Goal: Task Accomplishment & Management: Manage account settings

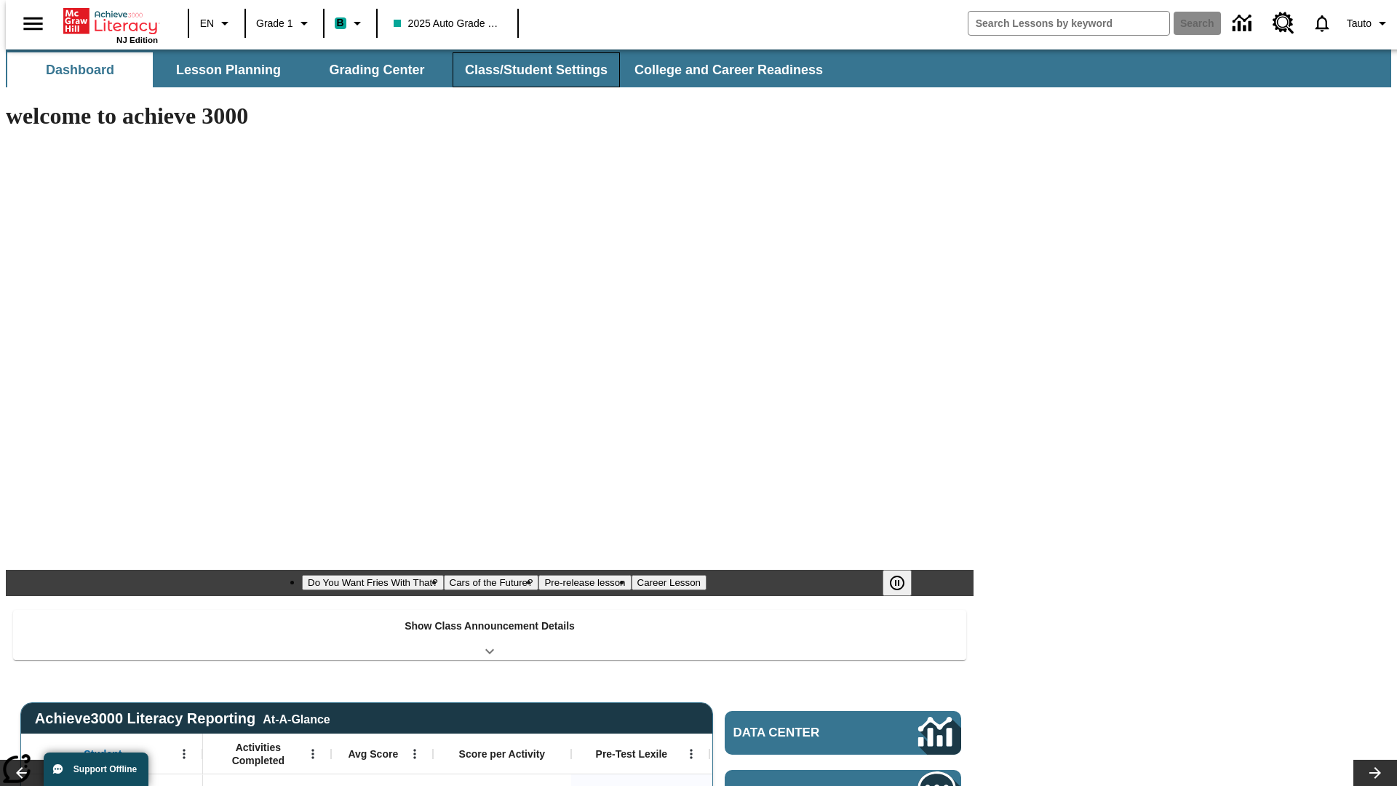
click at [528, 70] on button "Class/Student Settings" at bounding box center [536, 69] width 167 height 35
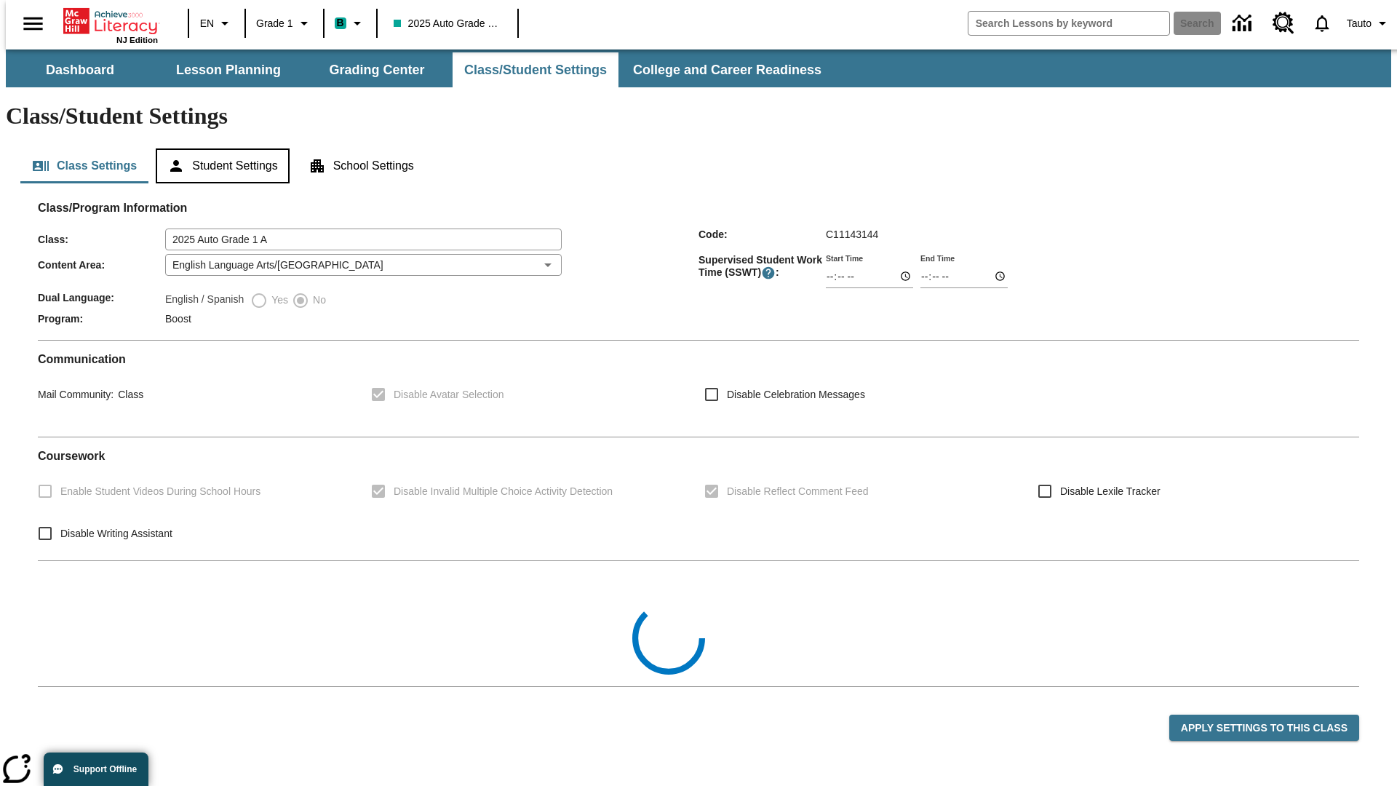
click at [219, 148] on button "Student Settings" at bounding box center [222, 165] width 133 height 35
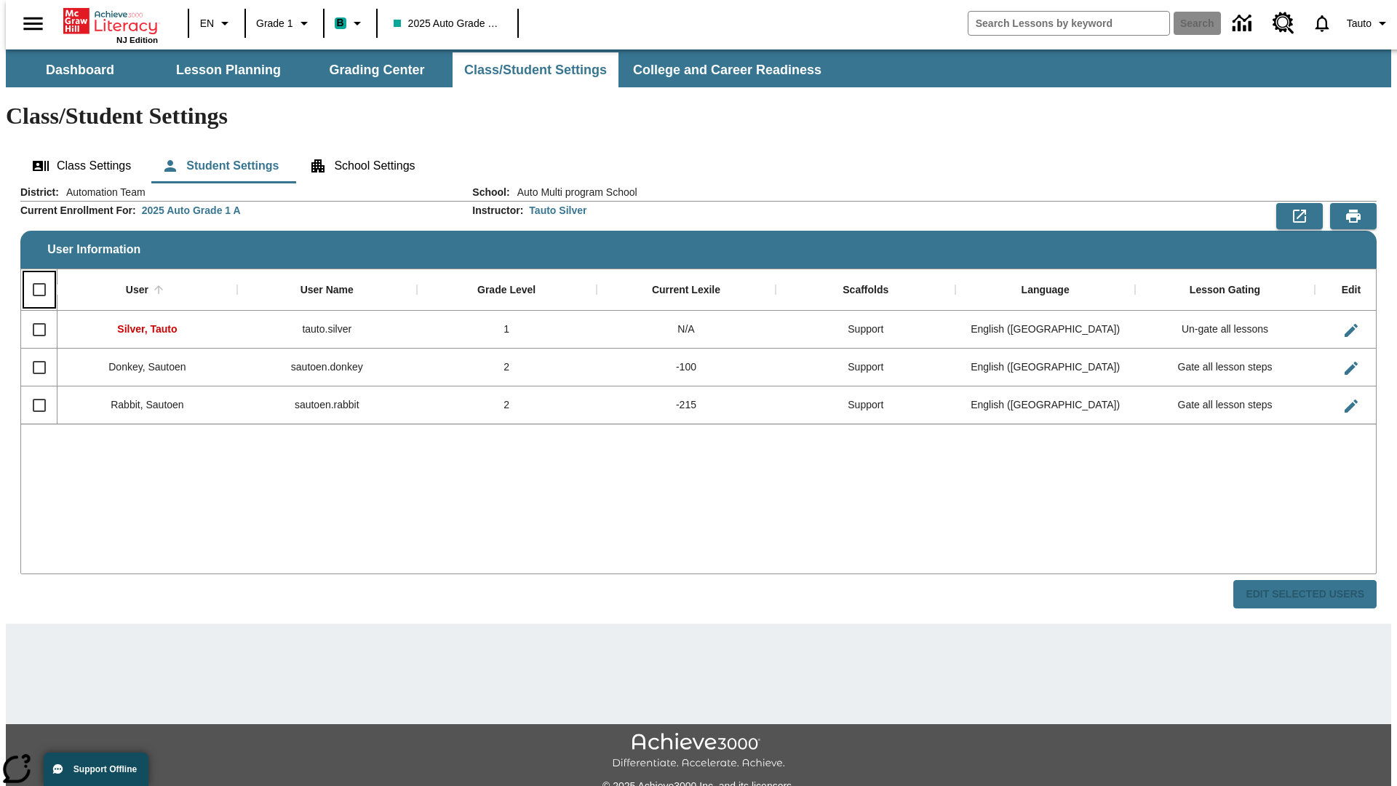
click at [33, 274] on input "Select all rows" at bounding box center [39, 289] width 31 height 31
checkbox input "true"
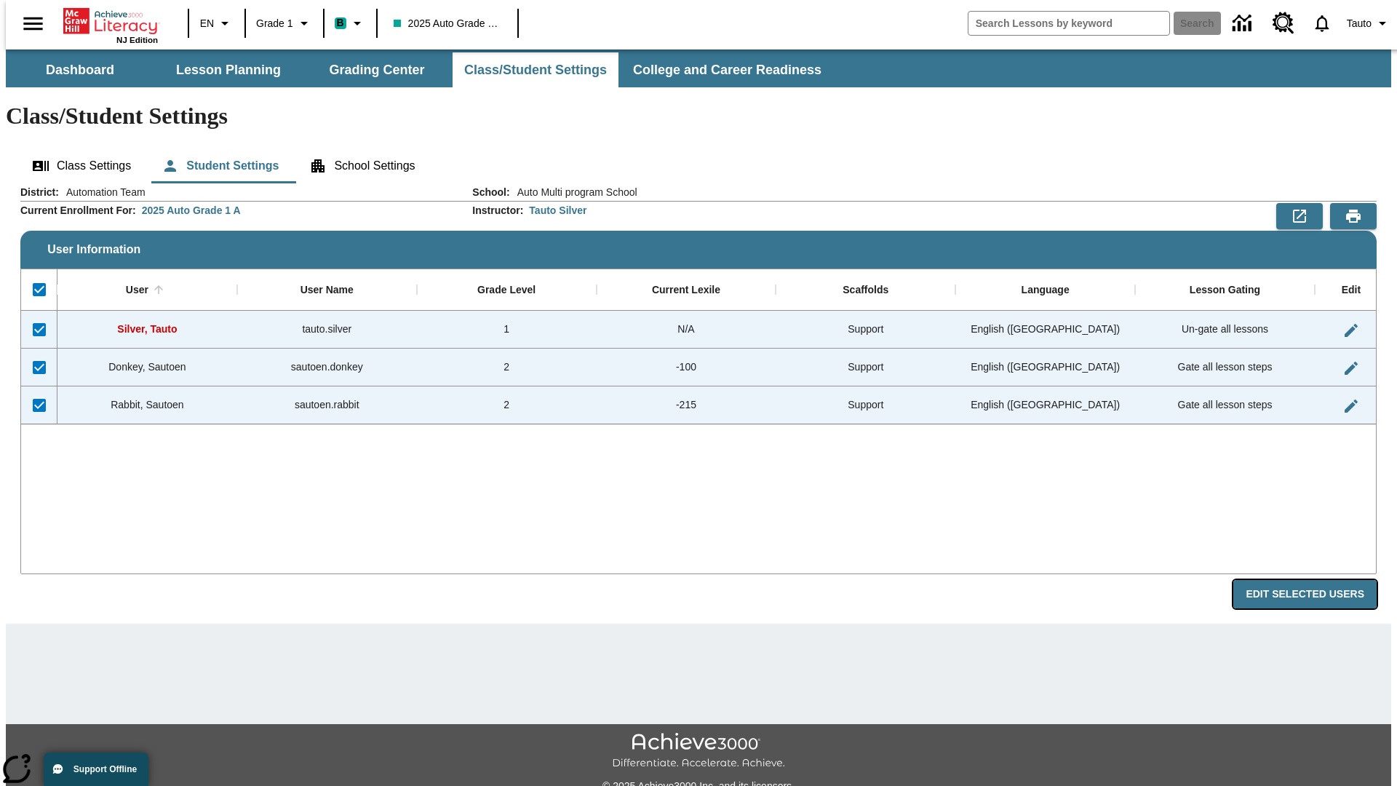
click at [1316, 580] on button "Edit Selected Users" at bounding box center [1304, 594] width 143 height 28
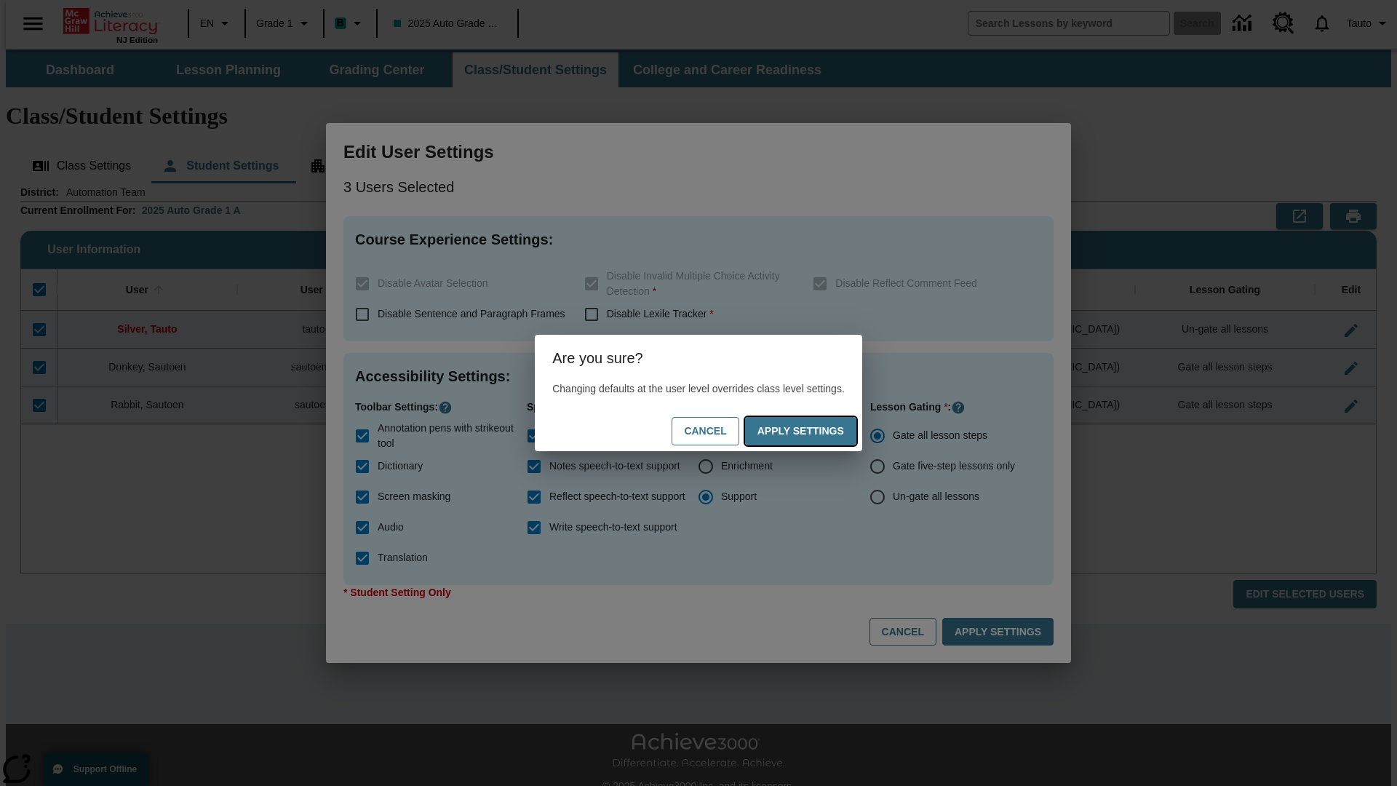
click at [815, 431] on button "Apply Settings" at bounding box center [800, 431] width 111 height 28
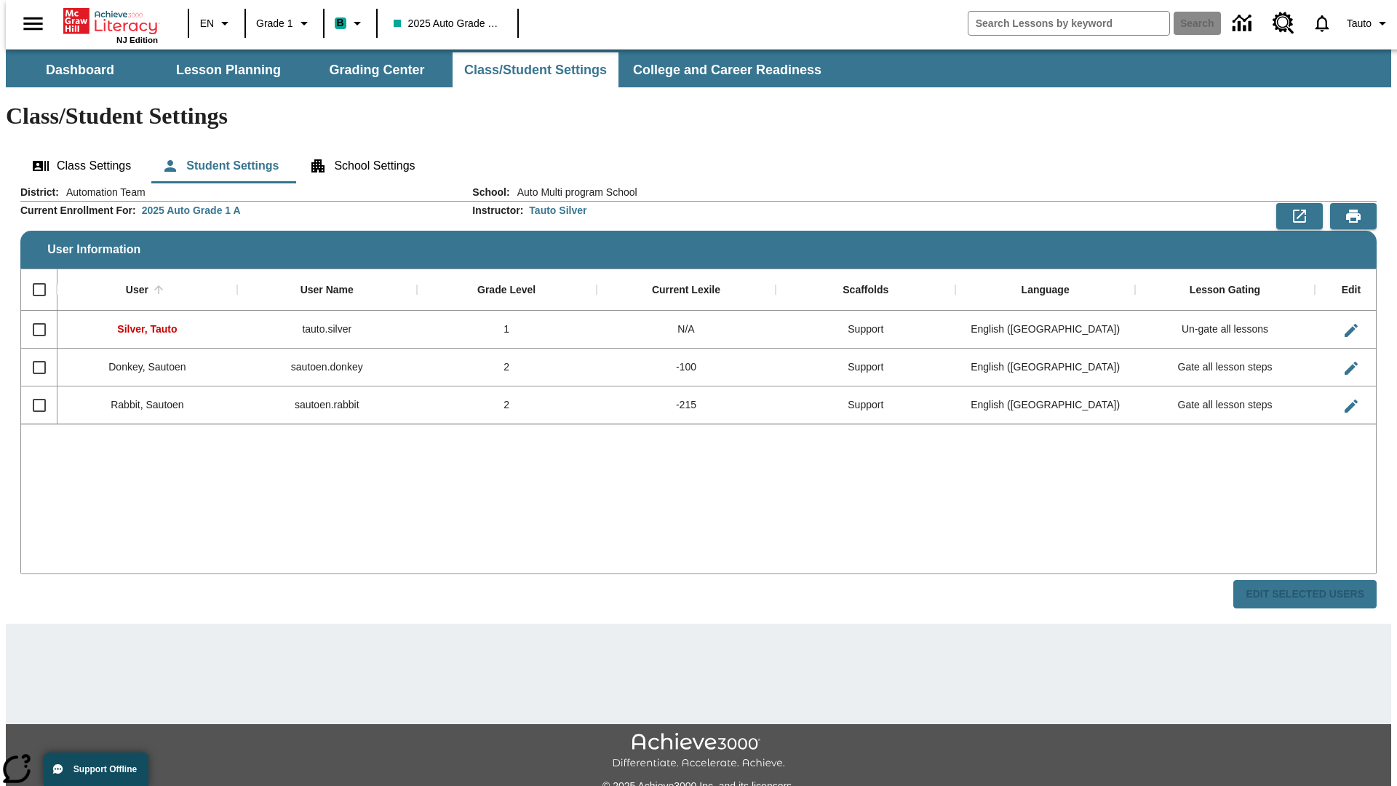
checkbox input "false"
click at [1361, 23] on span "Tauto" at bounding box center [1359, 23] width 25 height 15
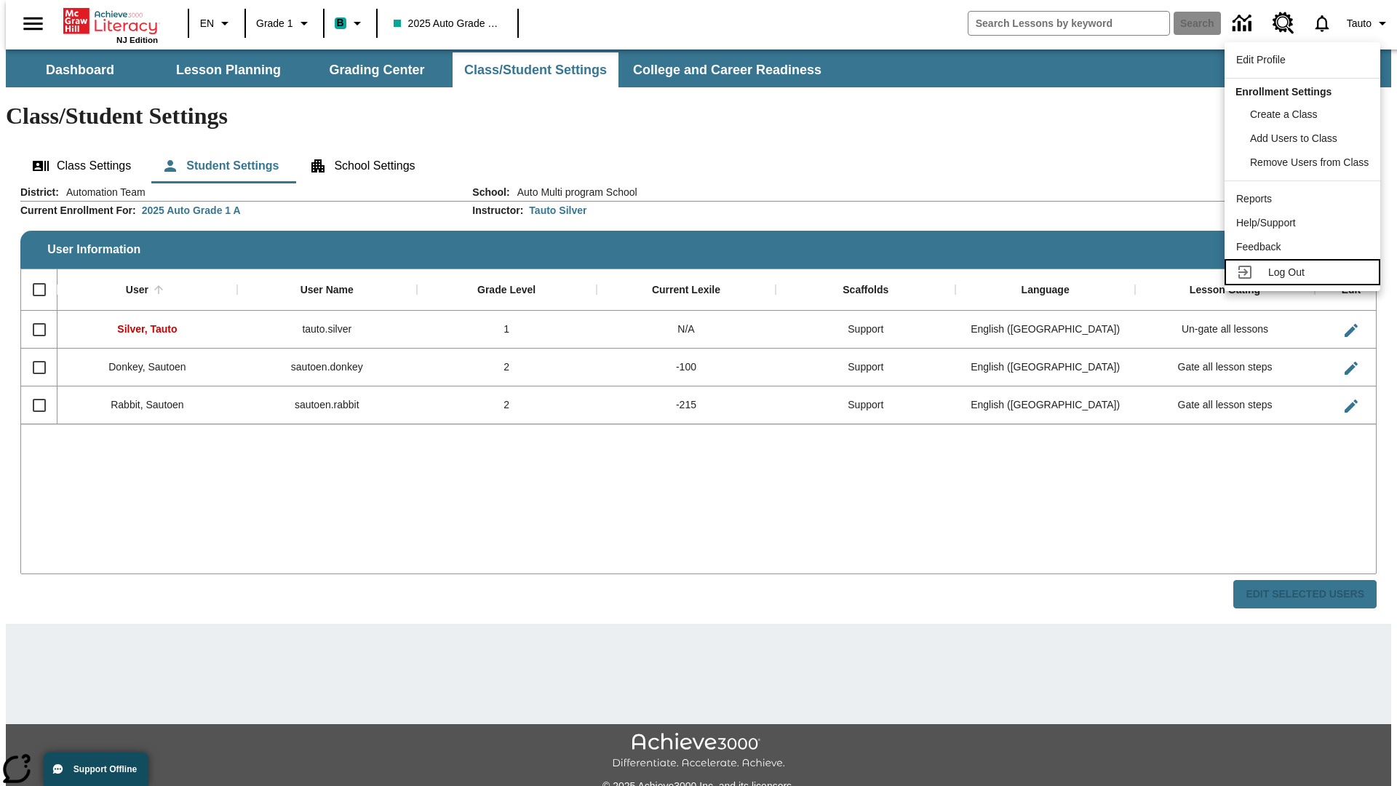
click at [1305, 272] on span "Log Out" at bounding box center [1286, 272] width 36 height 12
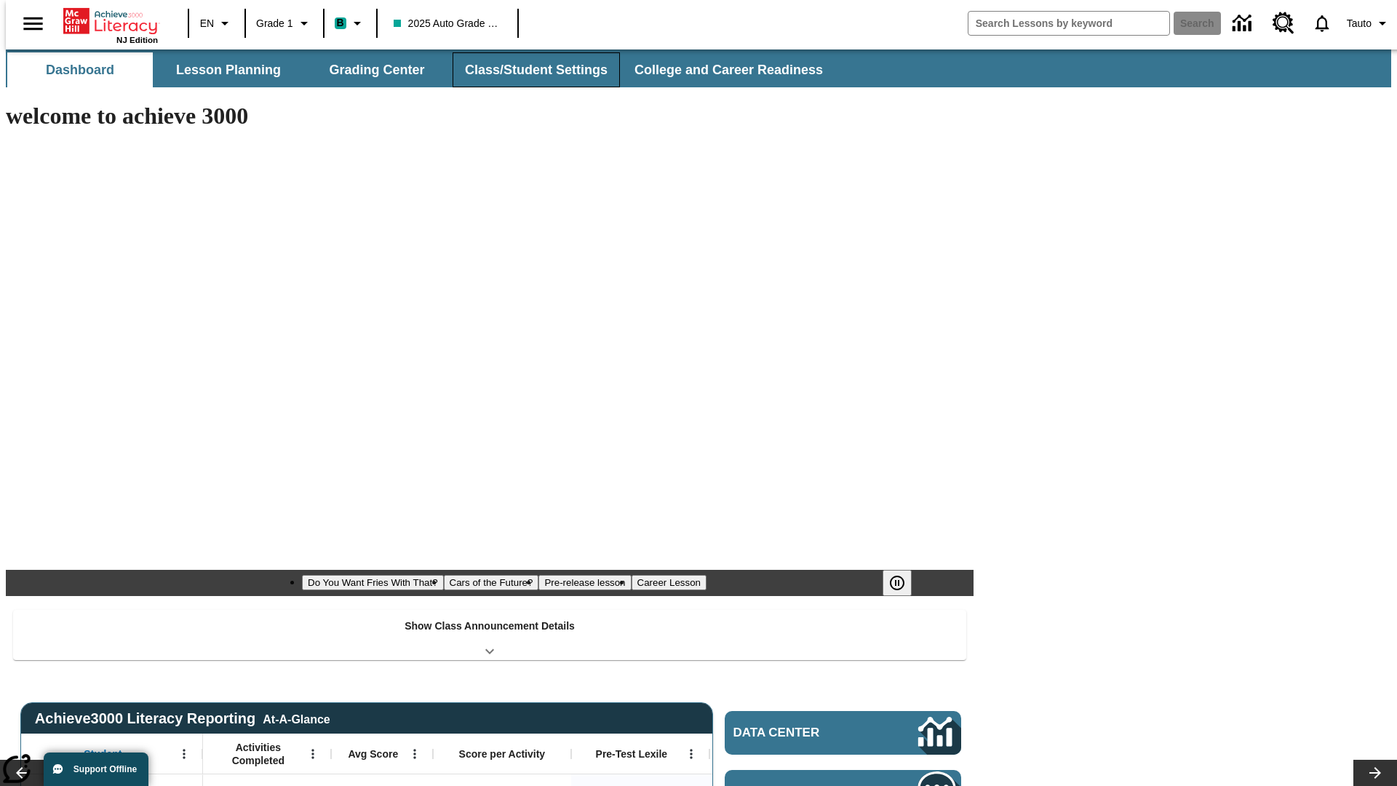
click at [528, 70] on button "Class/Student Settings" at bounding box center [536, 69] width 167 height 35
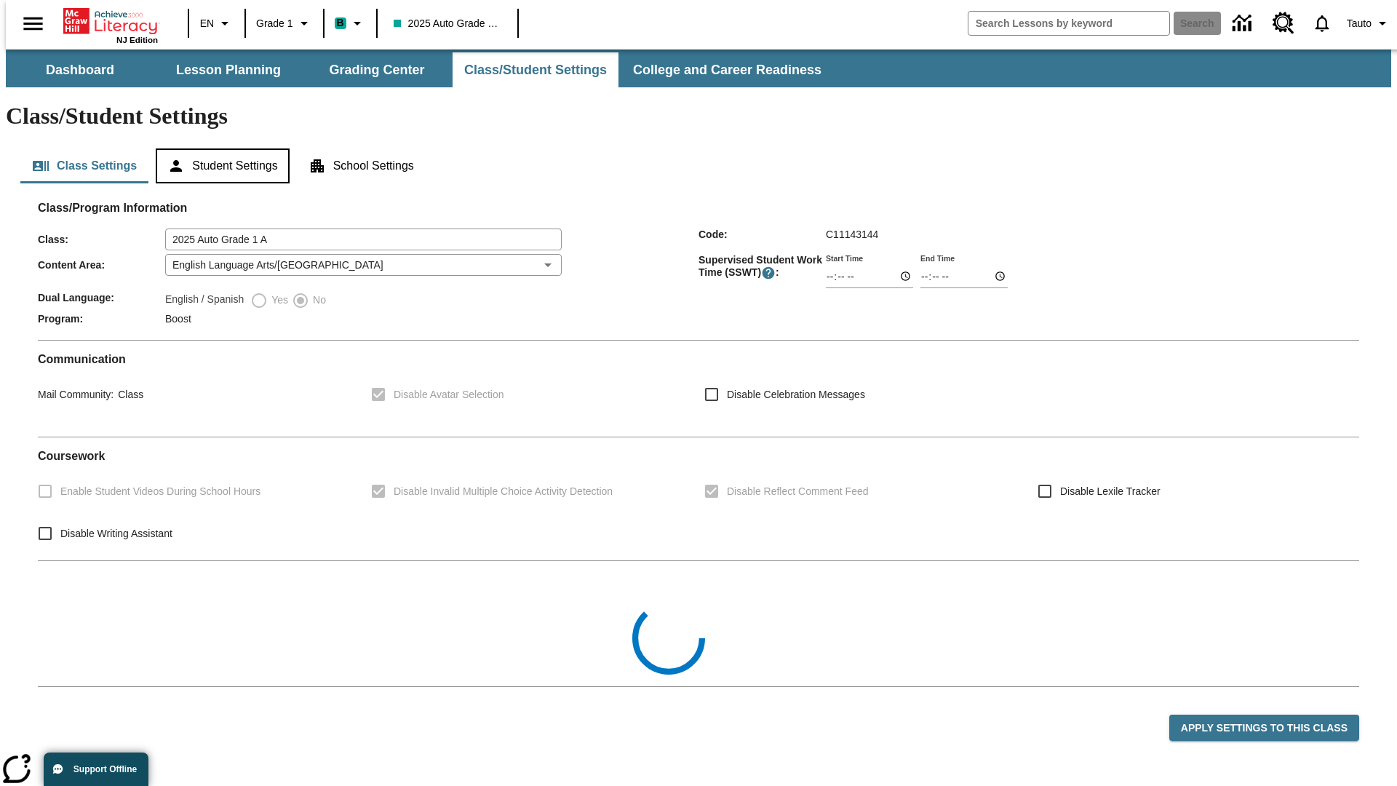
click at [219, 148] on button "Student Settings" at bounding box center [222, 165] width 133 height 35
